Goal: Download file/media

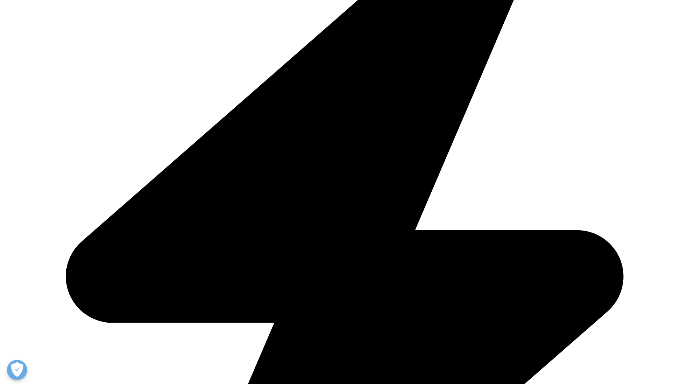
scroll to position [793, 477]
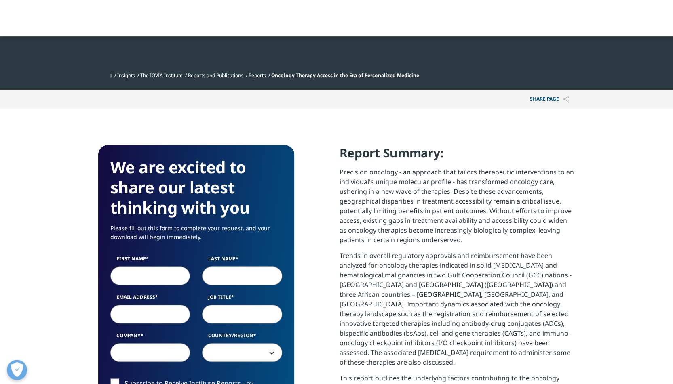
click at [150, 271] on input "First Name" at bounding box center [150, 276] width 80 height 19
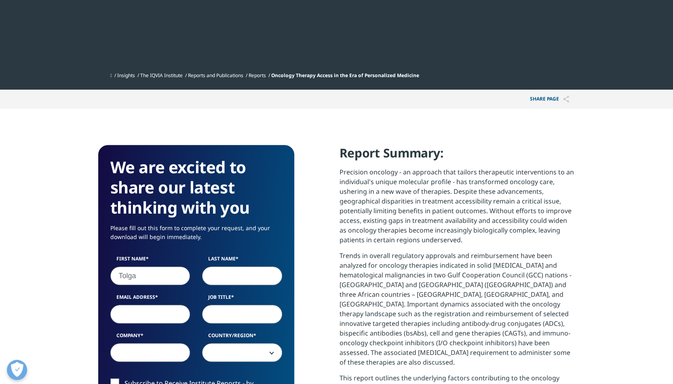
type input "Tolga"
type input "[PERSON_NAME]"
type input "[EMAIL_ADDRESS][DOMAIN_NAME]"
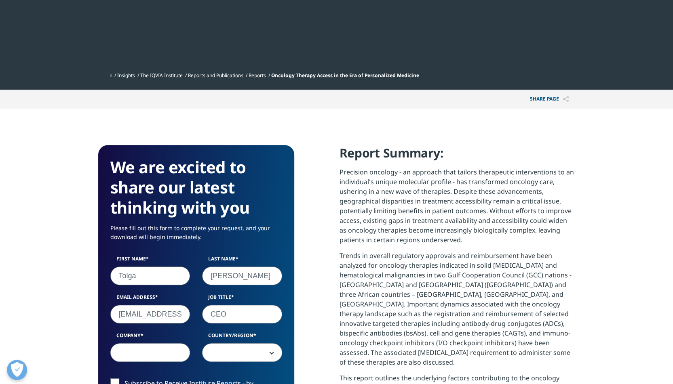
type input "CEO"
click at [135, 347] on input "Company" at bounding box center [150, 353] width 80 height 19
type input "L"
type input "LuckyEye"
click at [224, 349] on span at bounding box center [242, 353] width 79 height 19
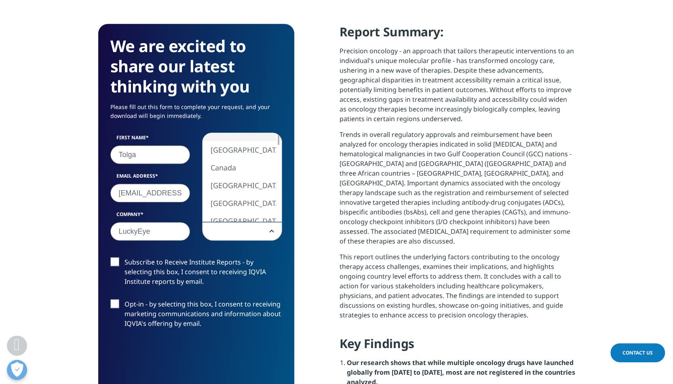
scroll to position [382, 0]
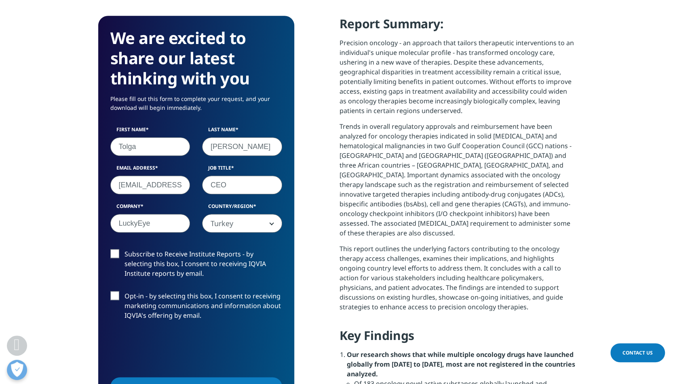
select select "Turkey"
click at [115, 255] on label "Subscribe to Receive Institute Reports - by selecting this box, I consent to re…" at bounding box center [196, 266] width 172 height 34
click at [125, 249] on input "Subscribe to Receive Institute Reports - by selecting this box, I consent to re…" at bounding box center [125, 249] width 0 height 0
click at [116, 299] on label "Opt-in - by selecting this box, I consent to receiving marketing communications…" at bounding box center [196, 308] width 172 height 34
click at [125, 291] on input "Opt-in - by selecting this box, I consent to receiving marketing communications…" at bounding box center [125, 291] width 0 height 0
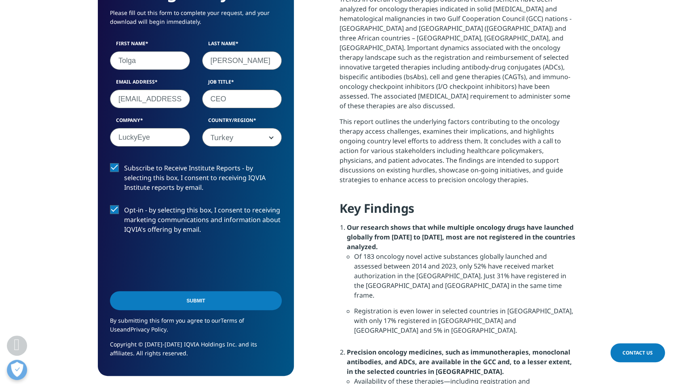
scroll to position [509, 0]
click at [214, 301] on input "Submit" at bounding box center [196, 300] width 172 height 19
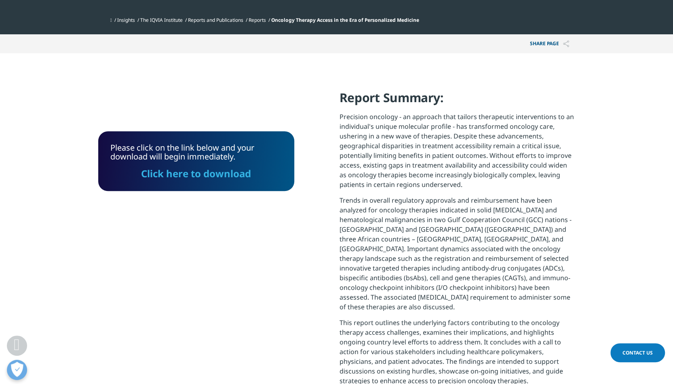
scroll to position [296, 0]
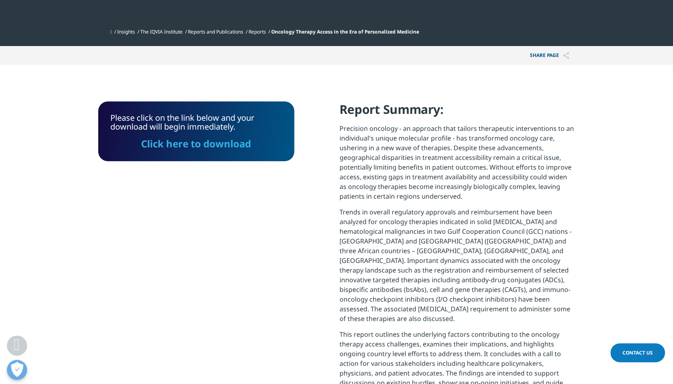
click at [211, 146] on link "Click here to download" at bounding box center [196, 143] width 110 height 13
